Goal: Transaction & Acquisition: Purchase product/service

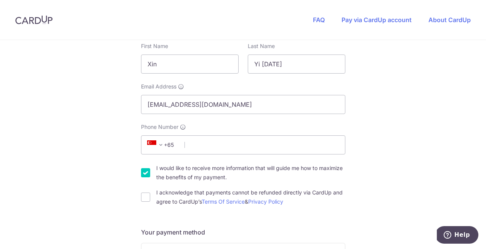
scroll to position [144, 0]
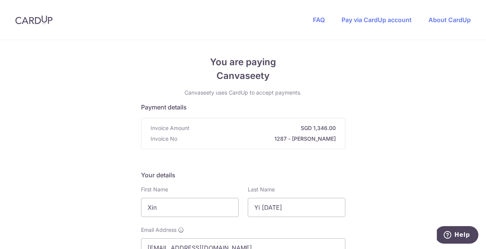
click at [333, 127] on strong "SGD 1,346.00" at bounding box center [264, 128] width 143 height 8
